Goal: Information Seeking & Learning: Learn about a topic

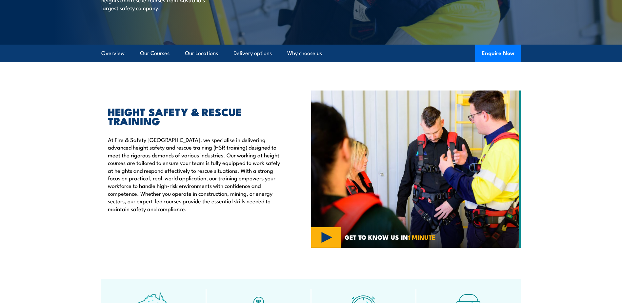
scroll to position [164, 0]
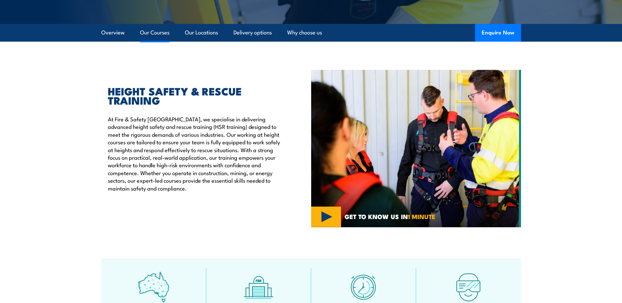
click at [156, 33] on link "Our Courses" at bounding box center [155, 32] width 30 height 17
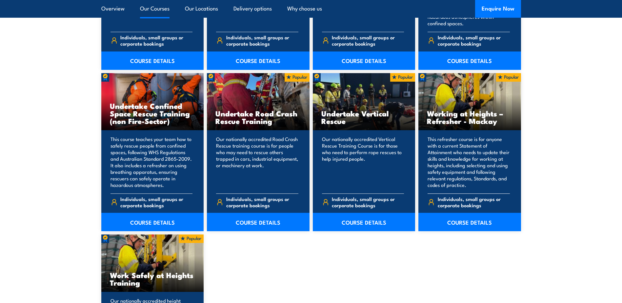
scroll to position [662, 0]
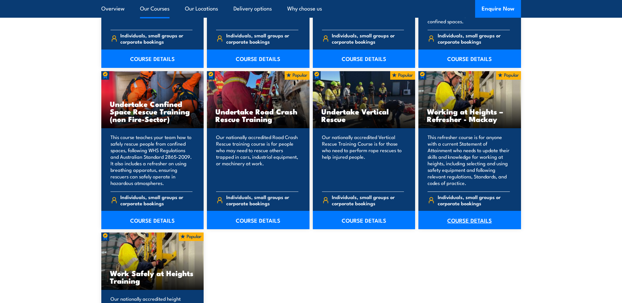
click at [483, 222] on link "COURSE DETAILS" at bounding box center [470, 220] width 103 height 18
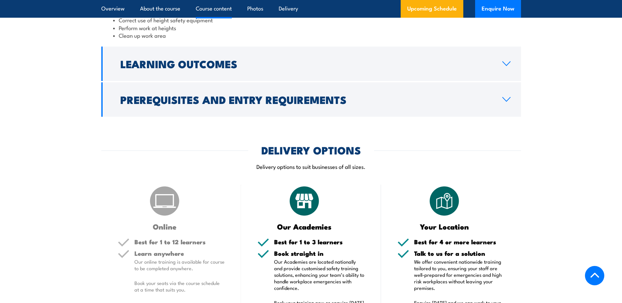
scroll to position [623, 0]
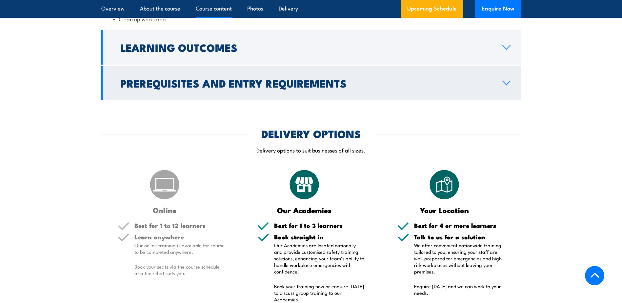
click at [507, 86] on icon at bounding box center [506, 82] width 9 height 5
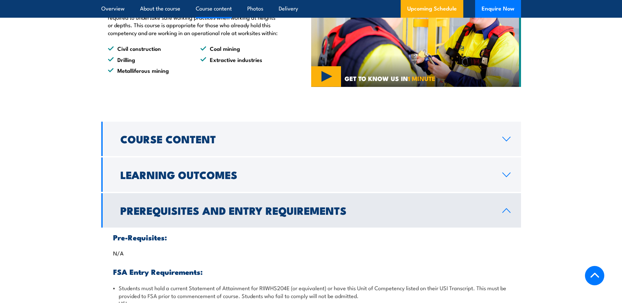
scroll to position [388, 0]
